Goal: Feedback & Contribution: Submit feedback/report problem

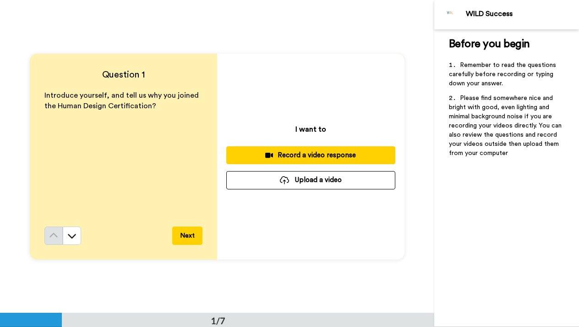
click at [306, 154] on div "Record a video response" at bounding box center [311, 155] width 154 height 10
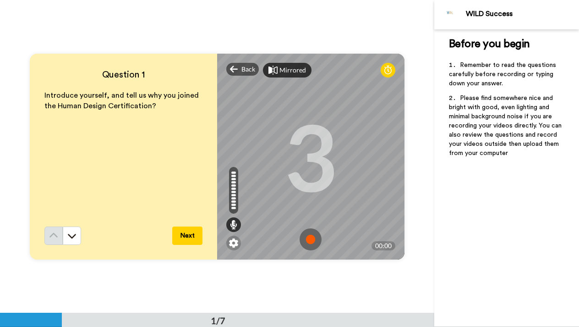
click at [286, 68] on div "Mirrored" at bounding box center [292, 70] width 27 height 9
click at [286, 69] on div "Mirror" at bounding box center [289, 70] width 20 height 9
click at [312, 240] on img at bounding box center [311, 239] width 22 height 22
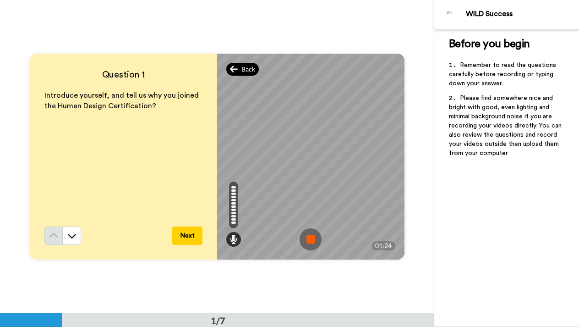
click at [241, 71] on span "Back" at bounding box center [248, 69] width 14 height 9
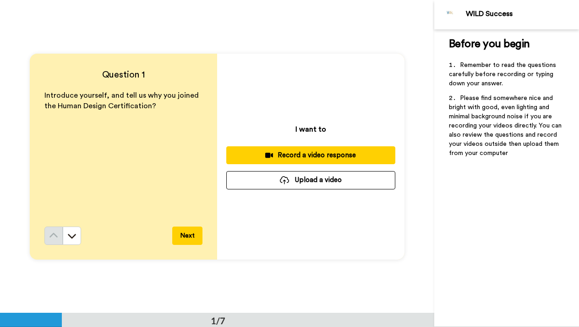
click at [330, 158] on div "Record a video response" at bounding box center [311, 155] width 154 height 10
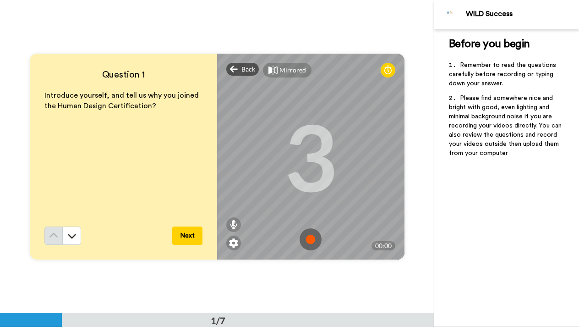
click at [311, 236] on img at bounding box center [311, 239] width 22 height 22
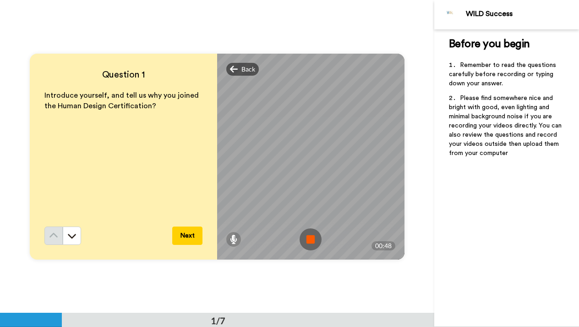
click at [311, 237] on img at bounding box center [311, 239] width 22 height 22
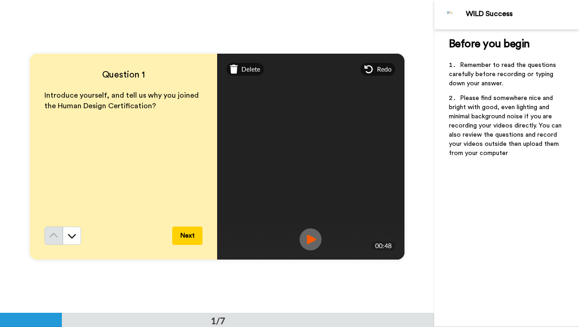
click at [194, 235] on button "Next" at bounding box center [187, 235] width 30 height 18
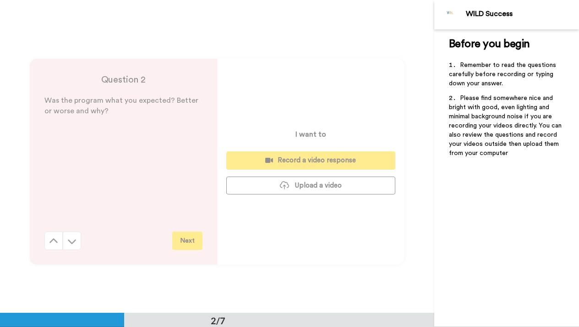
scroll to position [313, 0]
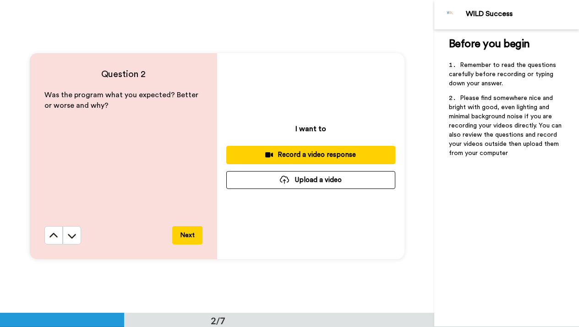
click at [322, 153] on div "Record a video response" at bounding box center [311, 155] width 154 height 10
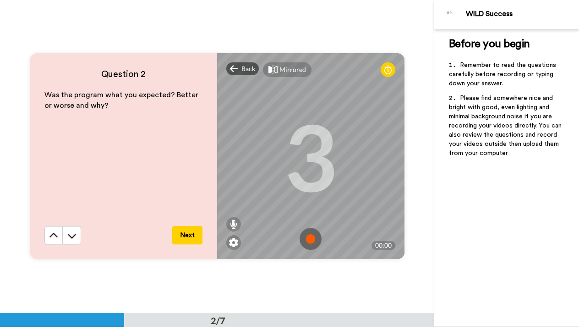
click at [306, 240] on img at bounding box center [311, 239] width 22 height 22
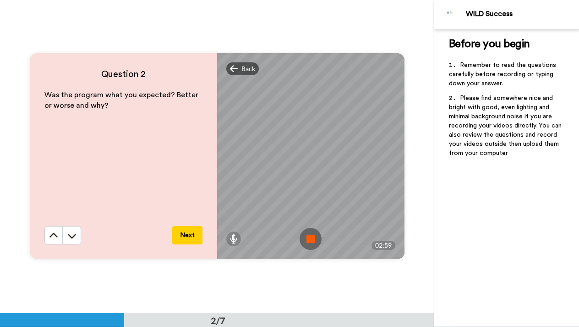
click at [313, 240] on img at bounding box center [311, 239] width 22 height 22
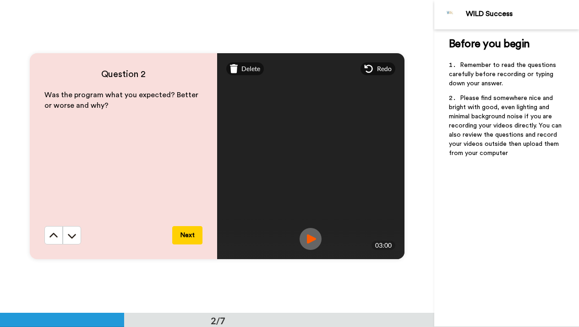
click at [193, 232] on button "Next" at bounding box center [187, 235] width 30 height 18
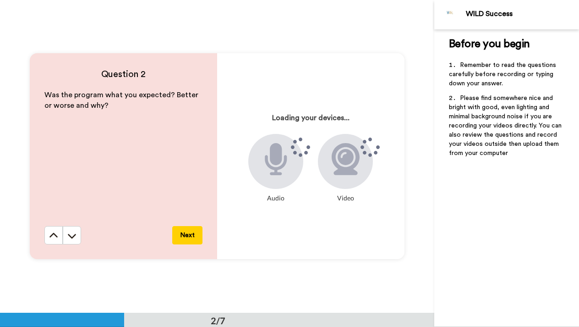
scroll to position [625, 0]
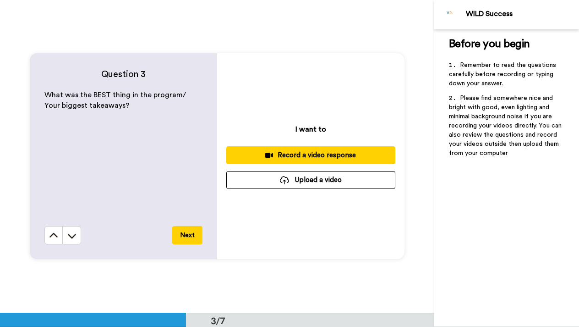
click at [297, 154] on div "Record a video response" at bounding box center [311, 155] width 154 height 10
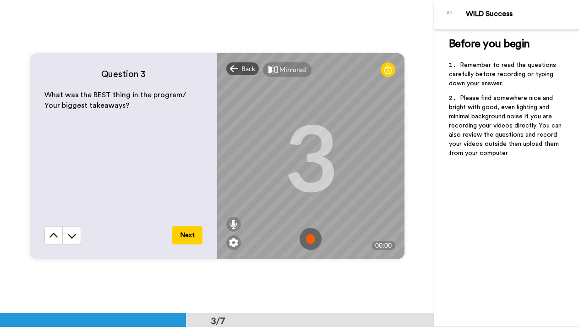
click at [306, 238] on img at bounding box center [311, 239] width 22 height 22
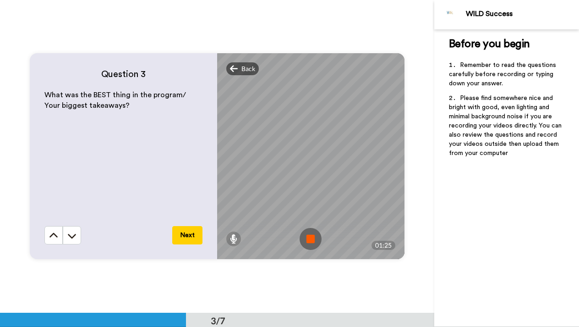
click at [306, 238] on img at bounding box center [311, 239] width 22 height 22
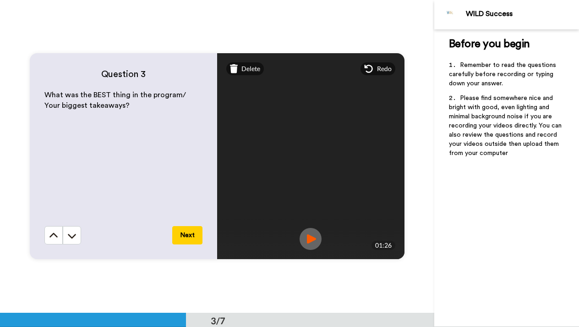
click at [185, 229] on button "Next" at bounding box center [187, 235] width 30 height 18
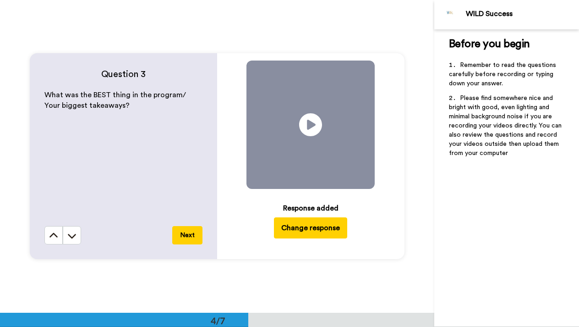
scroll to position [938, 0]
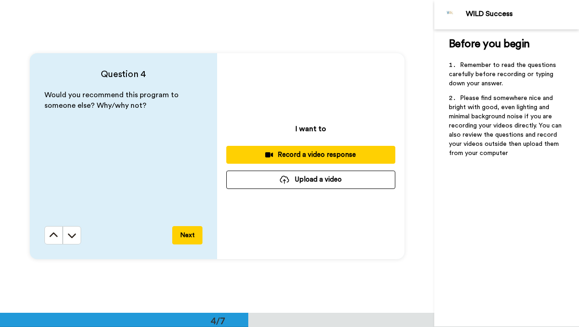
click at [265, 156] on icon at bounding box center [269, 154] width 8 height 5
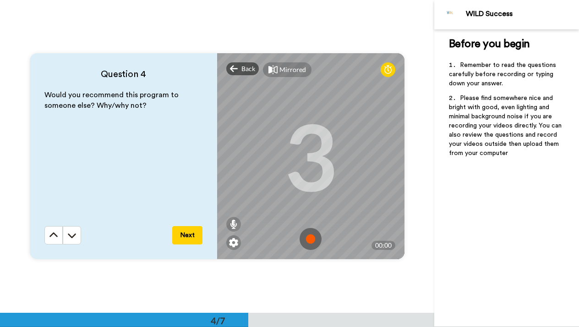
click at [311, 238] on img at bounding box center [311, 239] width 22 height 22
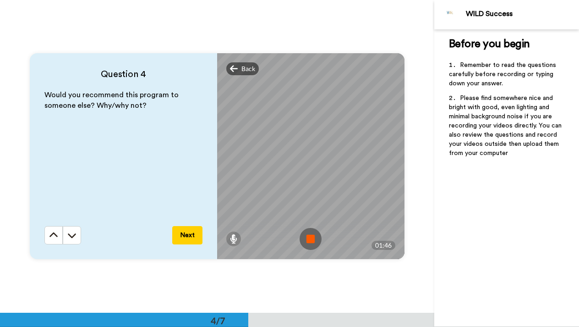
click at [311, 238] on img at bounding box center [311, 239] width 22 height 22
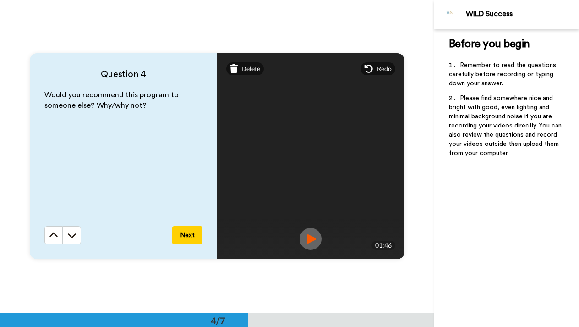
click at [185, 232] on button "Next" at bounding box center [187, 235] width 30 height 18
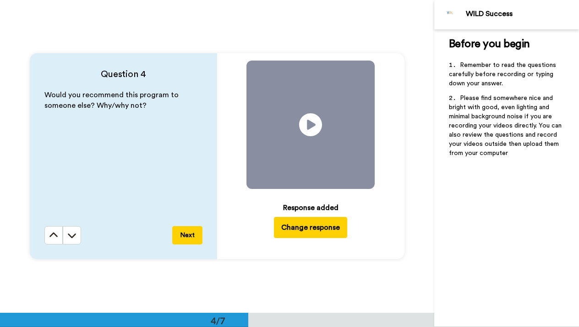
scroll to position [1251, 0]
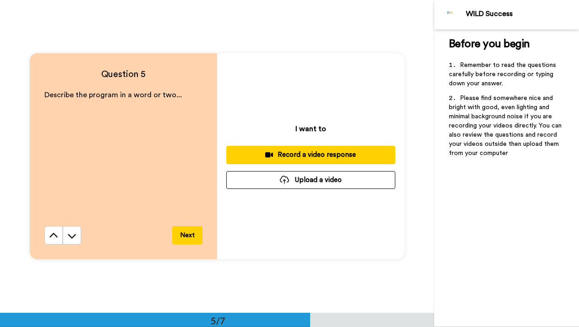
click at [328, 156] on div "Record a video response" at bounding box center [311, 155] width 154 height 10
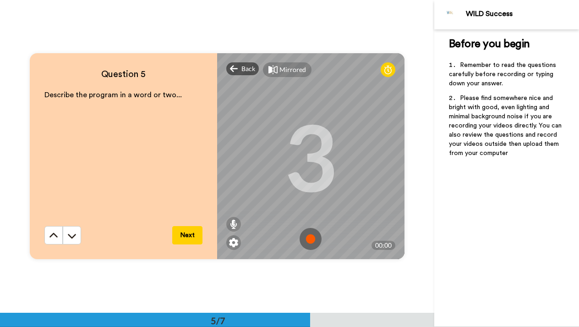
click at [309, 234] on img at bounding box center [311, 239] width 22 height 22
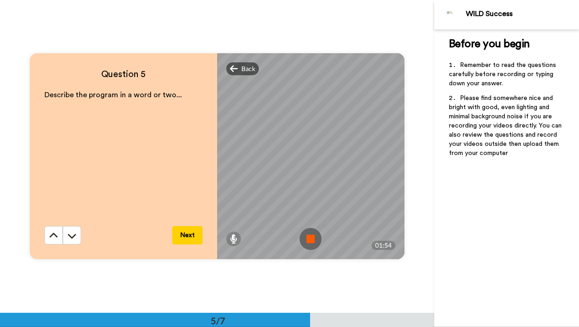
click at [314, 233] on img at bounding box center [311, 239] width 22 height 22
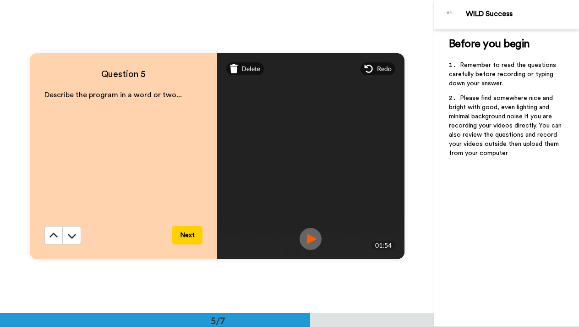
click at [191, 234] on button "Next" at bounding box center [187, 235] width 30 height 18
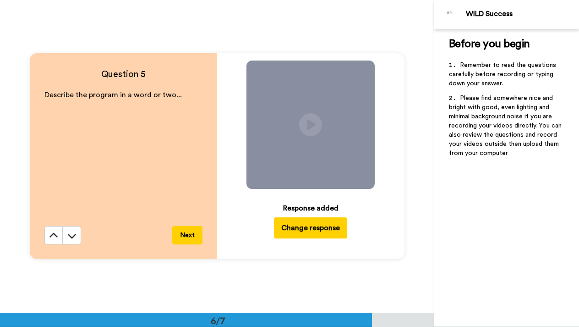
scroll to position [1563, 0]
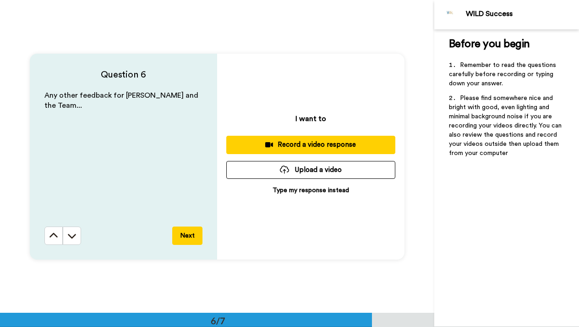
click at [282, 140] on div "Record a video response" at bounding box center [311, 145] width 154 height 10
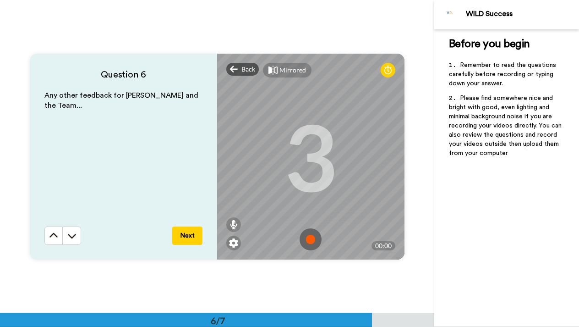
click at [311, 242] on img at bounding box center [311, 239] width 22 height 22
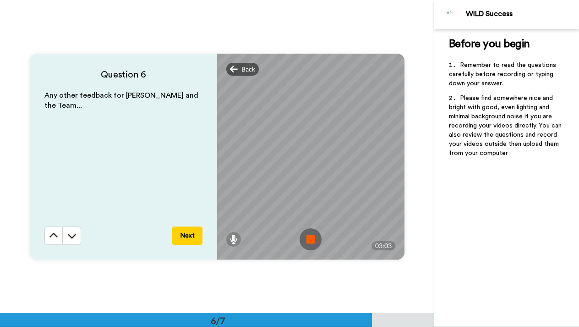
click at [309, 246] on img at bounding box center [311, 239] width 22 height 22
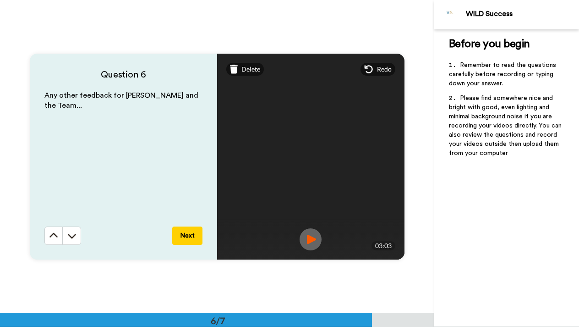
click at [191, 231] on button "Next" at bounding box center [187, 235] width 30 height 18
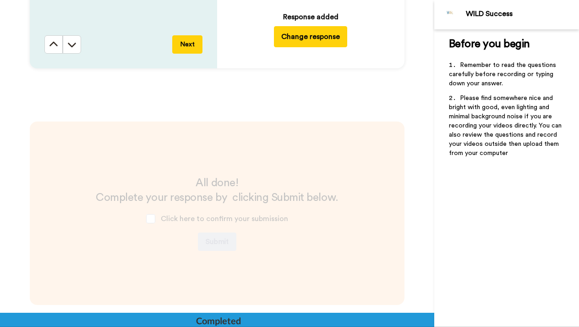
scroll to position [1811, 0]
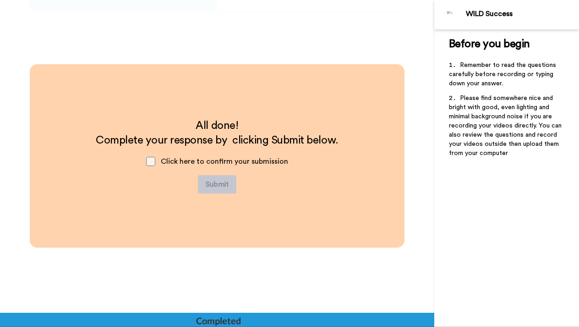
click at [153, 160] on span at bounding box center [150, 161] width 9 height 9
click at [150, 160] on span at bounding box center [150, 161] width 9 height 9
click at [146, 159] on span at bounding box center [150, 161] width 9 height 9
click at [219, 182] on button "Submit" at bounding box center [217, 184] width 38 height 18
